Goal: Transaction & Acquisition: Purchase product/service

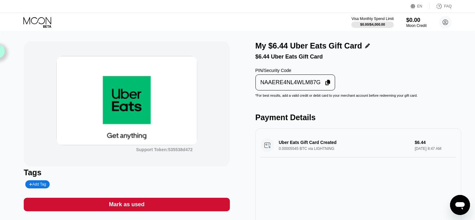
click at [138, 202] on div "Mark as used" at bounding box center [127, 204] width 206 height 13
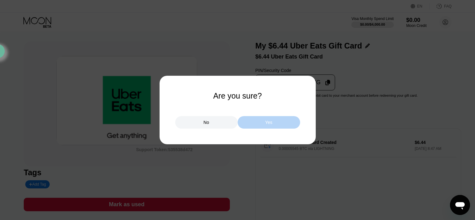
click at [282, 123] on div "Yes" at bounding box center [269, 122] width 63 height 13
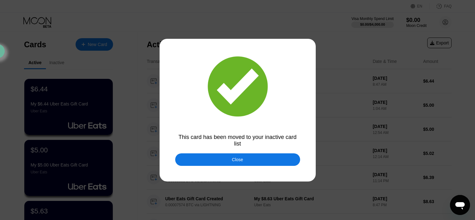
click at [266, 157] on div "Close" at bounding box center [237, 159] width 125 height 13
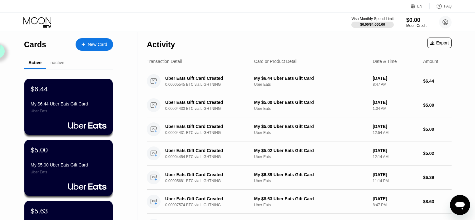
click at [95, 38] on div "Cards New Card" at bounding box center [68, 43] width 89 height 22
click at [93, 47] on div "New Card" at bounding box center [97, 44] width 19 height 5
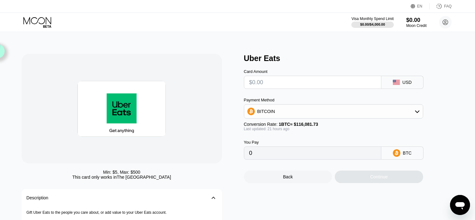
click at [284, 83] on input "text" at bounding box center [312, 82] width 127 height 13
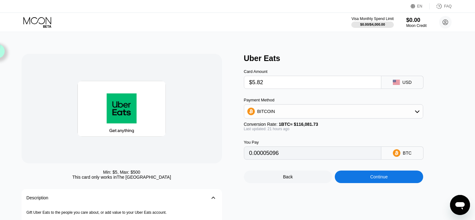
click at [375, 190] on div "Uber Eats Card Amount $5.82 USD Payment Method BITCOIN Conversion Rate: 1 BTC ≈…" at bounding box center [352, 169] width 216 height 231
click at [375, 179] on div "Continue" at bounding box center [379, 176] width 18 height 5
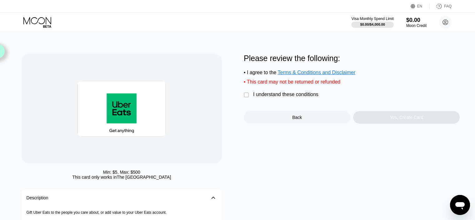
click at [288, 97] on div "I understand these conditions" at bounding box center [286, 95] width 65 height 6
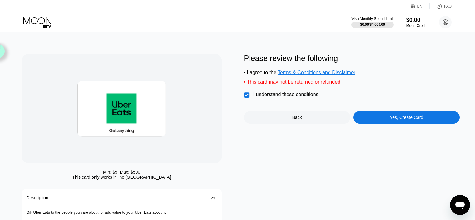
click at [389, 123] on div "Yes, Create Card" at bounding box center [407, 117] width 107 height 13
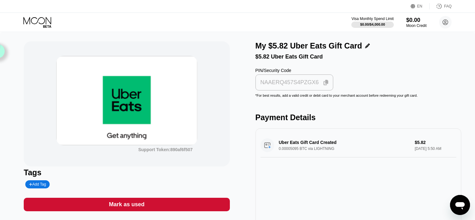
click at [289, 82] on div "NAAERQ457S4PZGX6" at bounding box center [295, 82] width 74 height 12
click at [144, 204] on div "Mark as used" at bounding box center [127, 204] width 206 height 13
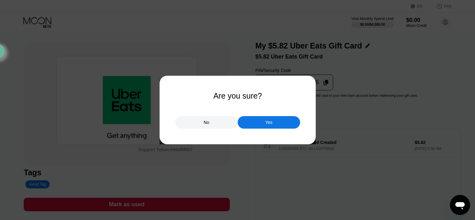
click at [261, 124] on div "Yes" at bounding box center [269, 122] width 63 height 13
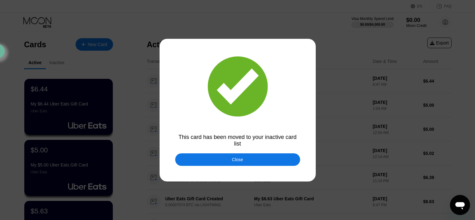
click at [255, 157] on div "Close" at bounding box center [237, 159] width 125 height 13
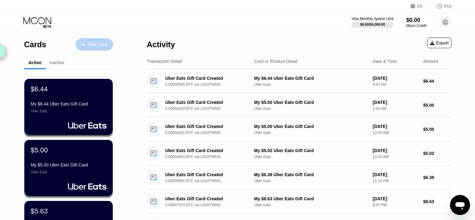
click at [105, 45] on div "New Card" at bounding box center [97, 44] width 19 height 5
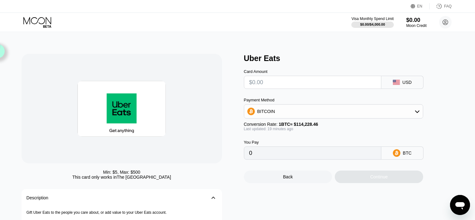
click at [293, 85] on input "text" at bounding box center [312, 82] width 127 height 13
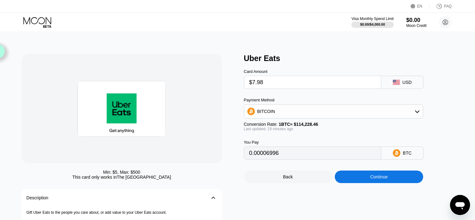
click at [359, 183] on div "Continue" at bounding box center [379, 176] width 88 height 13
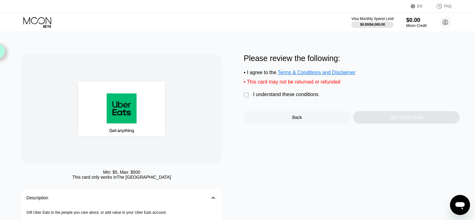
click at [284, 97] on div "I understand these conditions" at bounding box center [286, 95] width 65 height 6
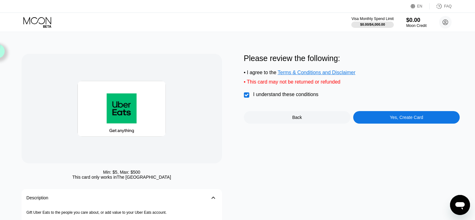
click at [388, 117] on div "Yes, Create Card" at bounding box center [407, 117] width 107 height 13
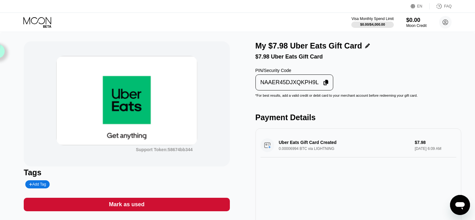
click at [279, 86] on div "NAAER45DJXQKPH9L" at bounding box center [290, 82] width 58 height 7
